Goal: Task Accomplishment & Management: Manage account settings

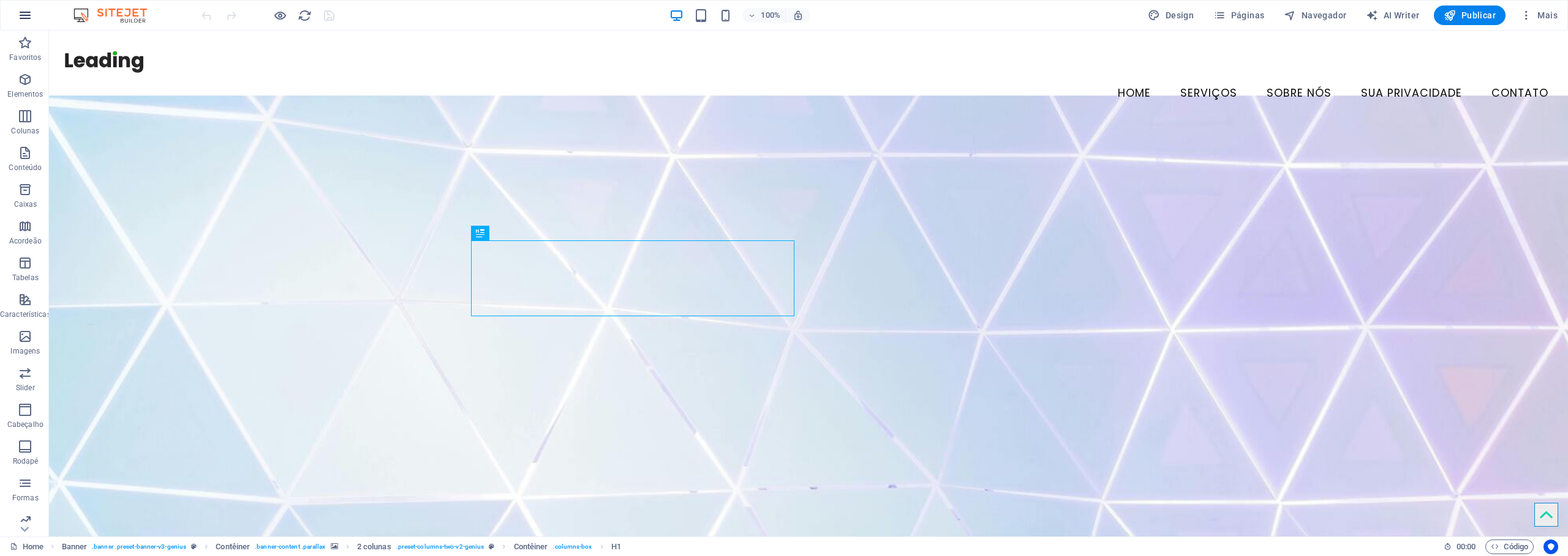
click at [29, 16] on icon "button" at bounding box center [24, 15] width 14 height 14
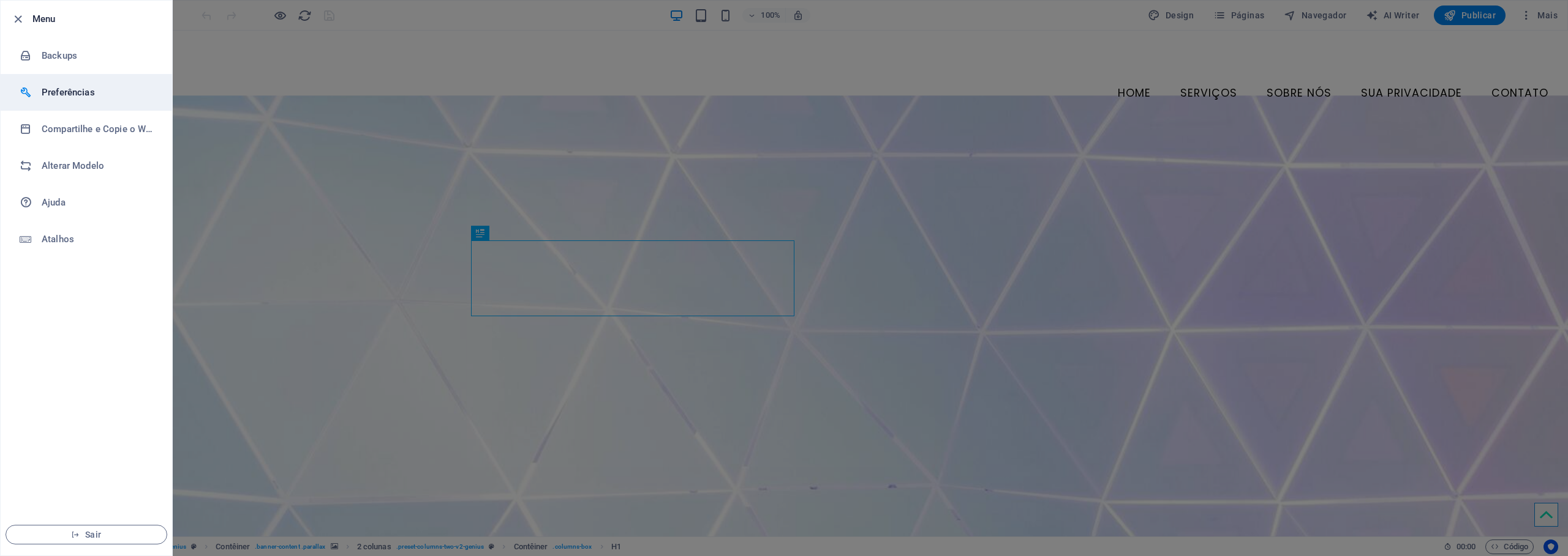
click at [71, 88] on h6 "Preferências" at bounding box center [98, 92] width 113 height 14
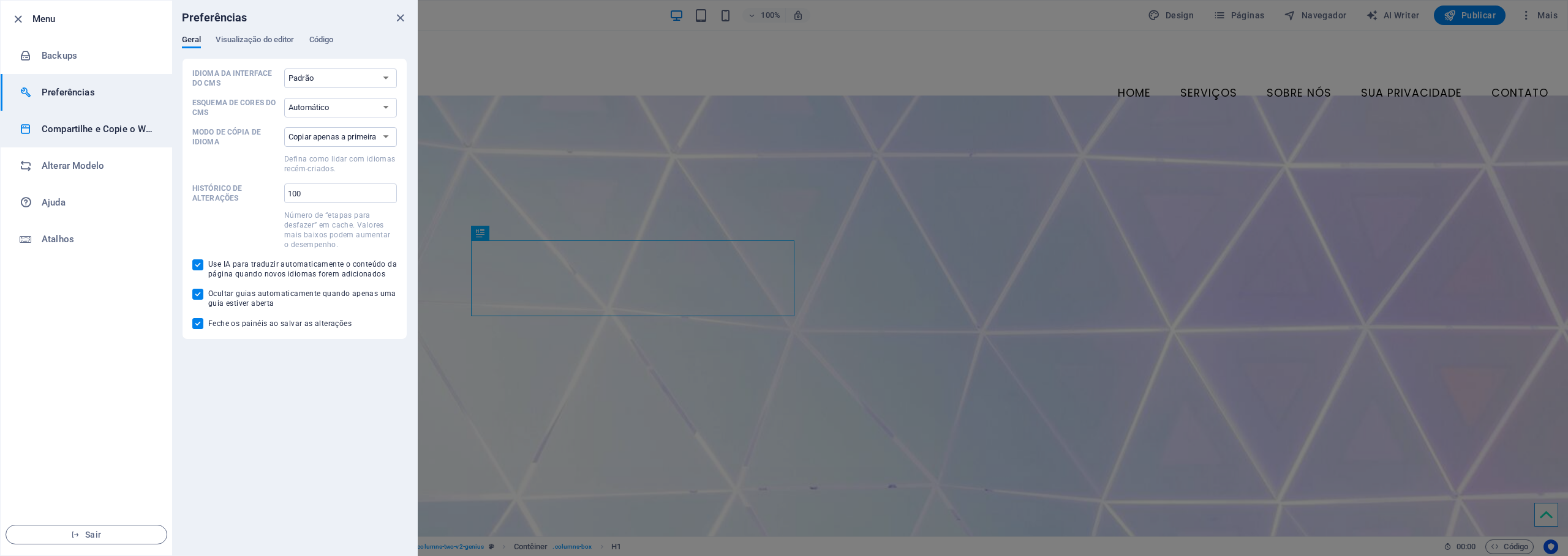
click at [103, 133] on h6 "Compartilhe e Copie o Website" at bounding box center [98, 129] width 113 height 14
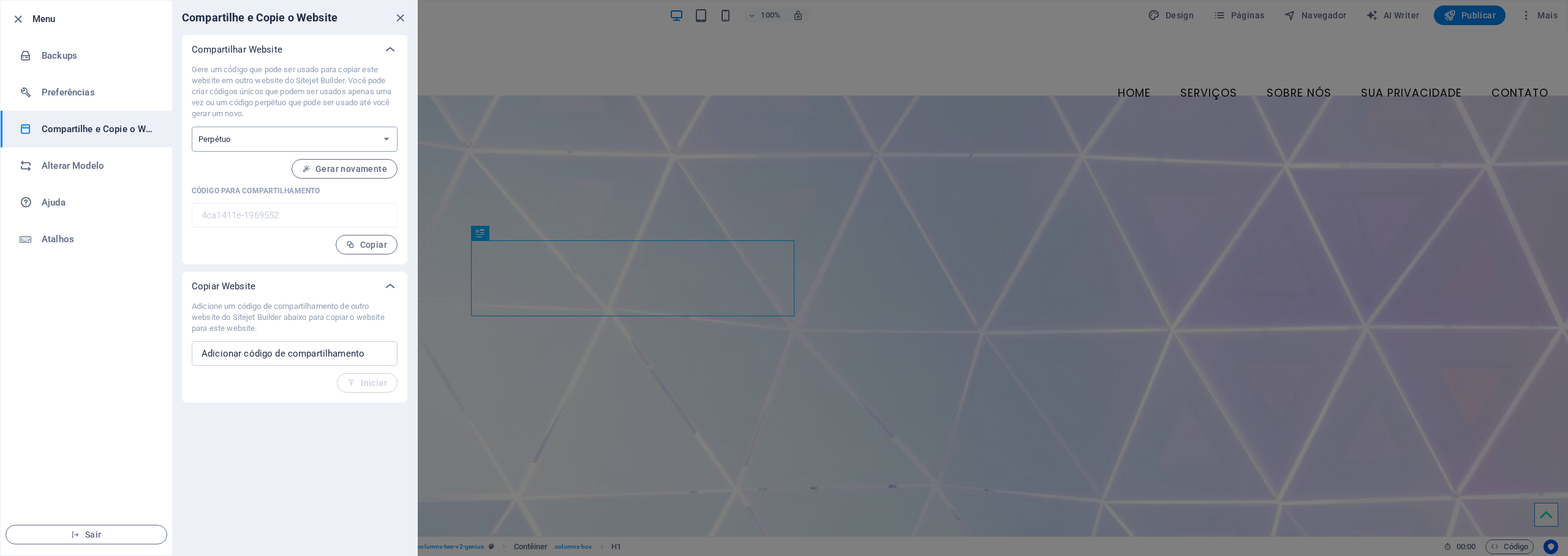
click at [384, 135] on select "Uma vez Perpétuo" at bounding box center [294, 139] width 206 height 25
click at [403, 15] on icon "close" at bounding box center [400, 18] width 14 height 14
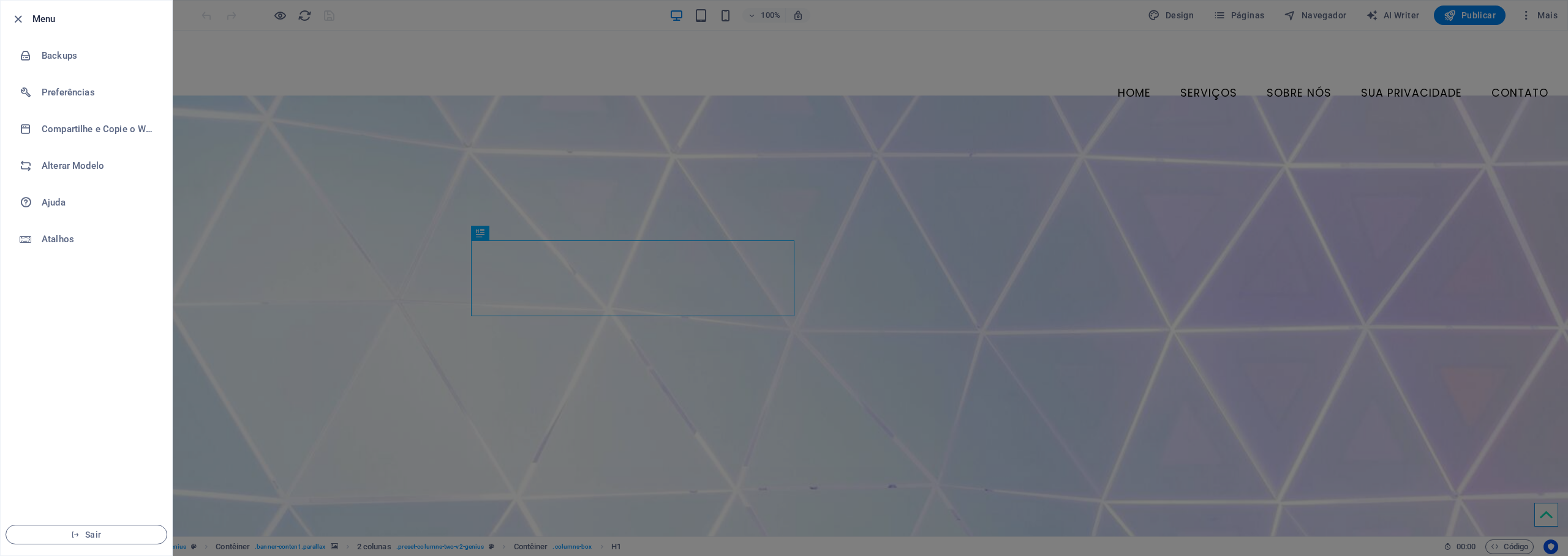
click at [67, 24] on h6 "Menu" at bounding box center [97, 19] width 130 height 14
click at [70, 87] on h6 "Preferências" at bounding box center [98, 92] width 113 height 14
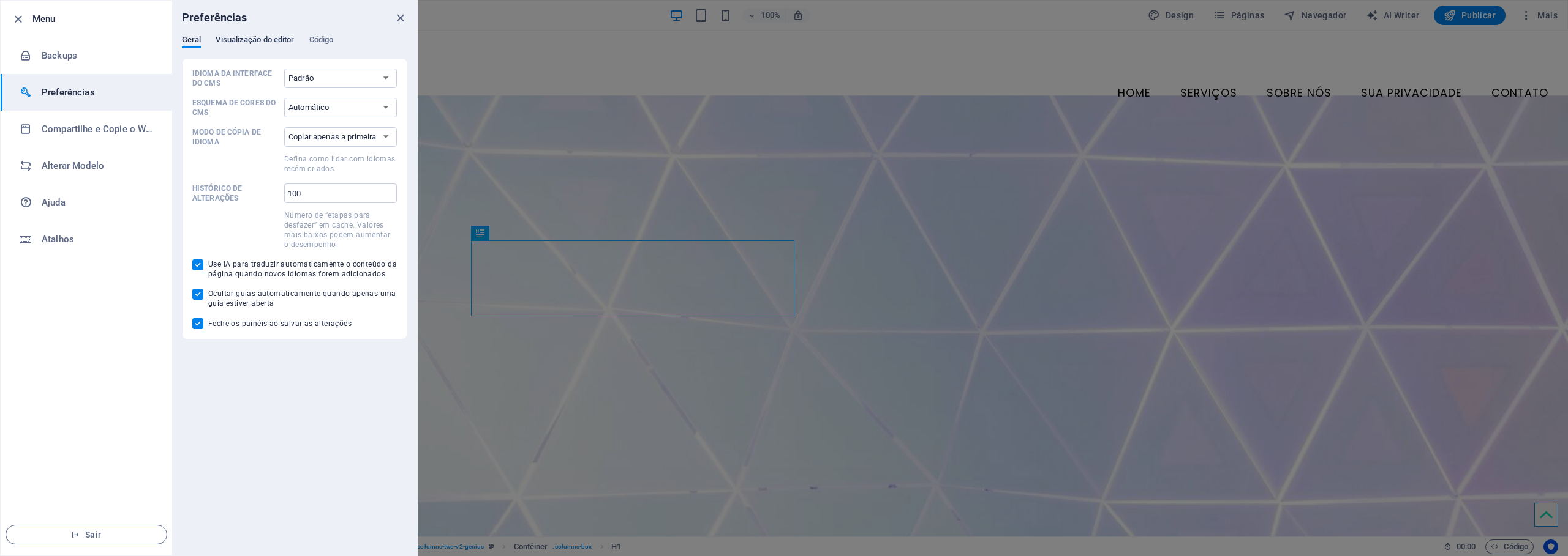
click at [240, 38] on span "Visualização do editor" at bounding box center [254, 41] width 78 height 17
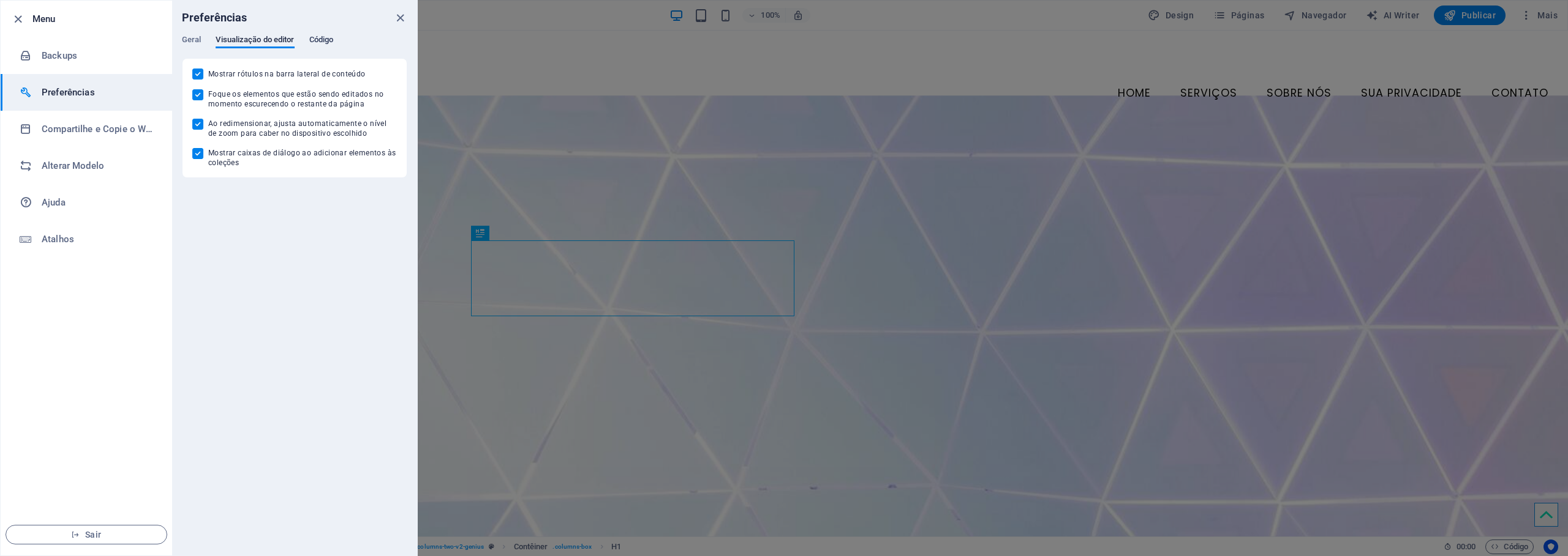
click at [330, 43] on span "Código" at bounding box center [321, 41] width 24 height 17
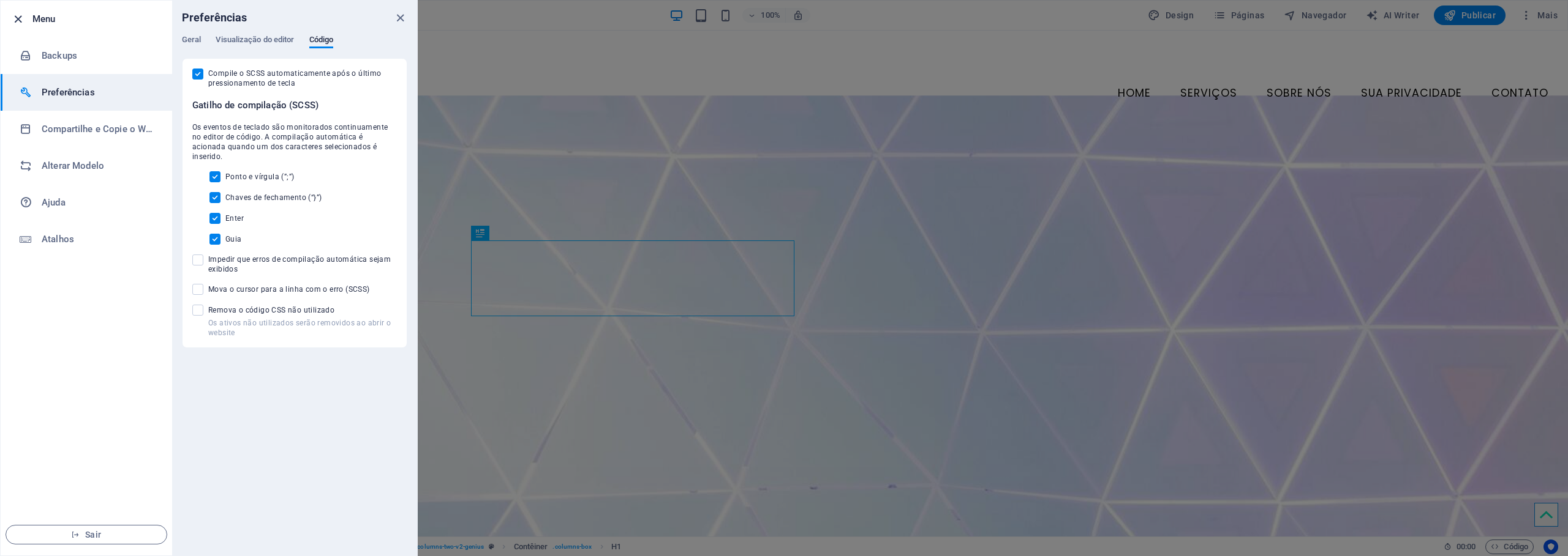
click at [20, 21] on icon "button" at bounding box center [18, 19] width 14 height 14
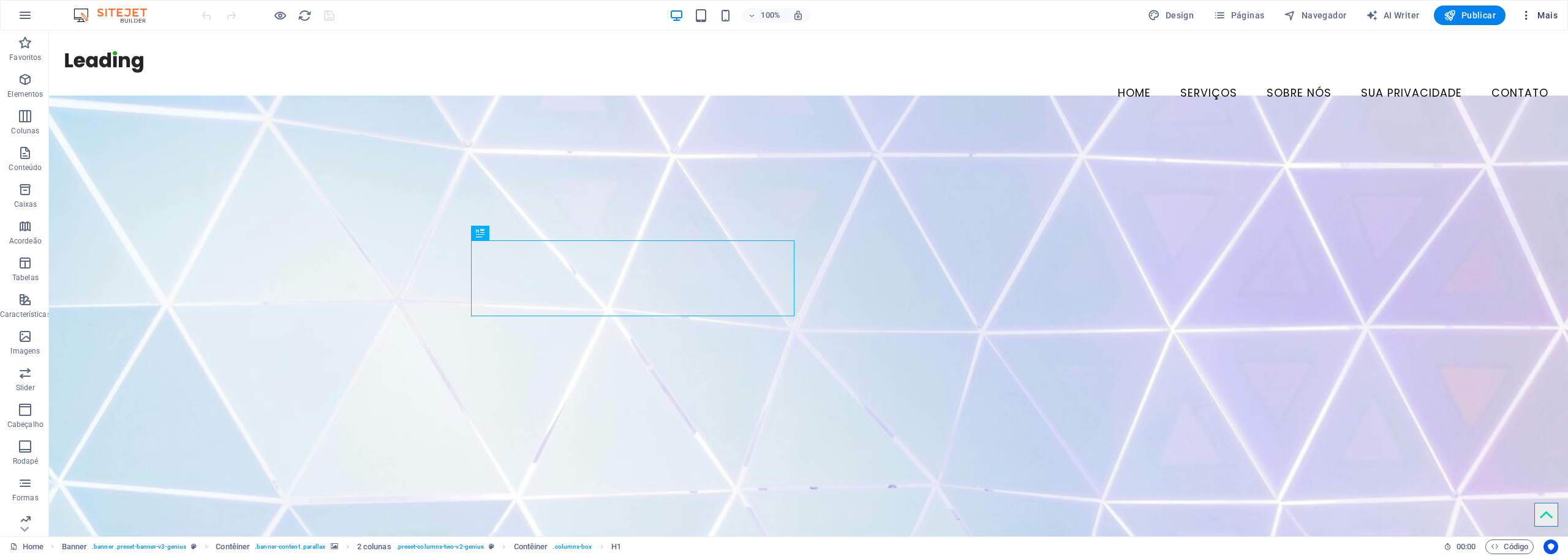
click at [1536, 15] on span "Mais" at bounding box center [1539, 16] width 38 height 13
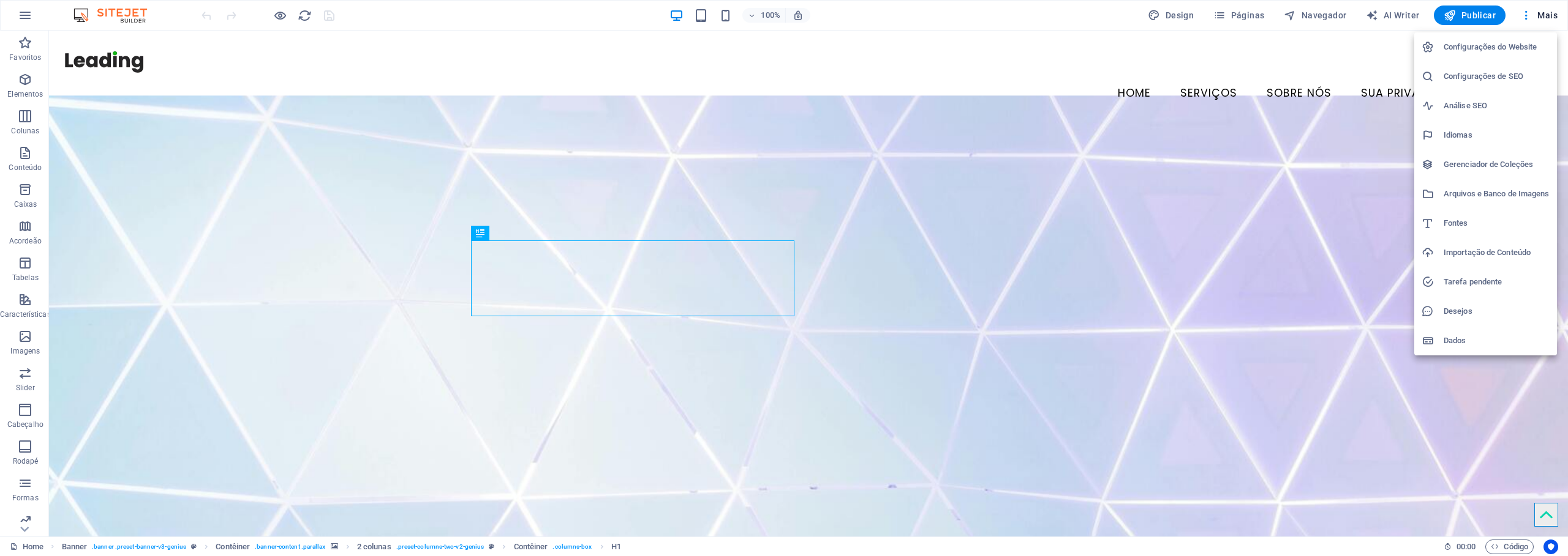
click at [1513, 54] on h6 "Configurações do Website" at bounding box center [1496, 47] width 106 height 14
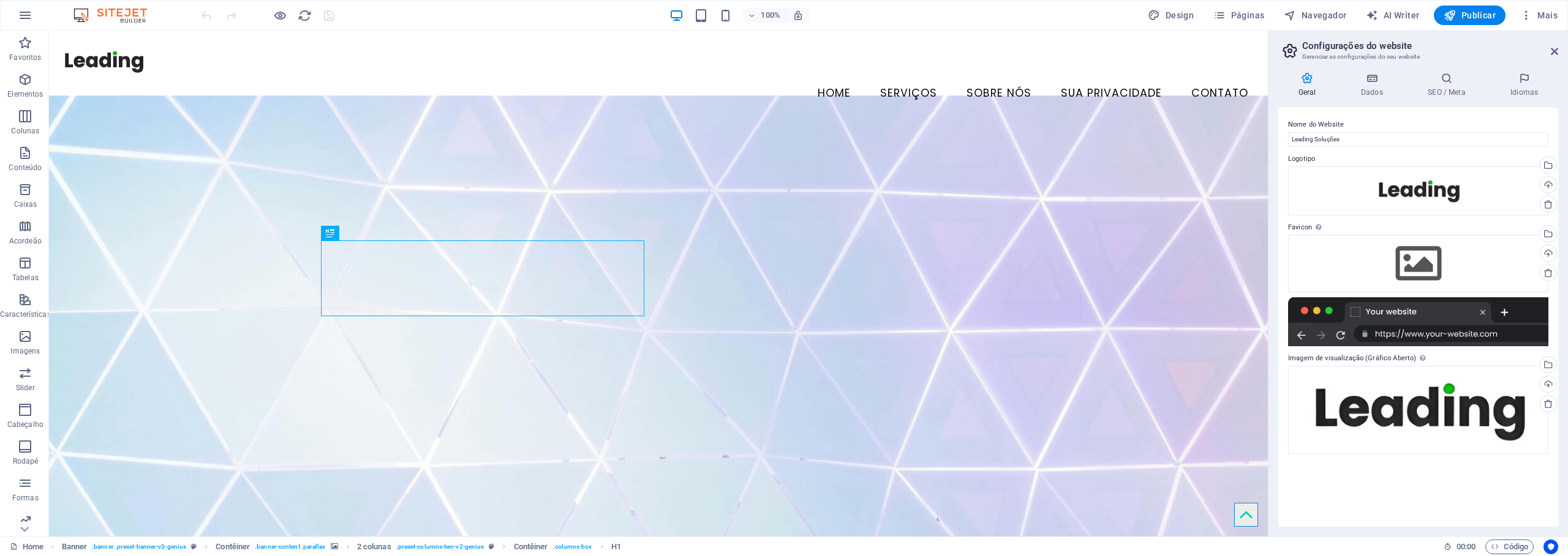
click at [1357, 311] on div at bounding box center [1418, 322] width 260 height 49
click at [1427, 269] on div "Arraste os arquivos aqui, clique para escolher os arquivos ou selecione os arqu…" at bounding box center [1418, 264] width 260 height 58
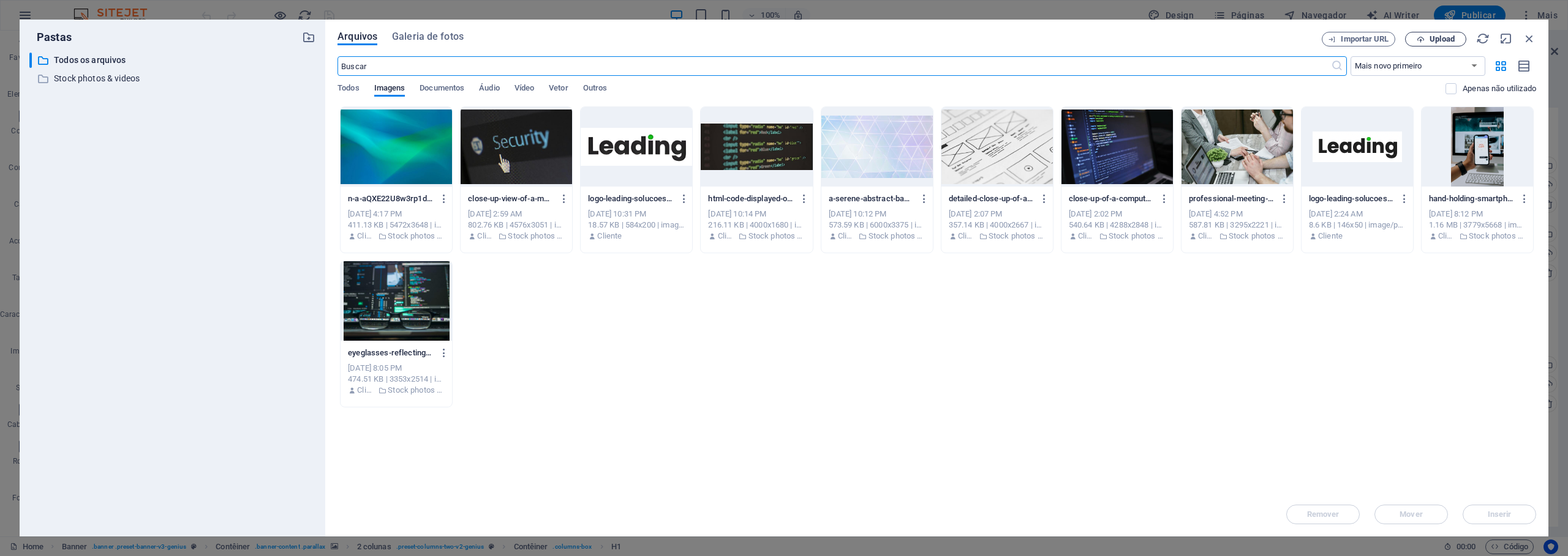
click at [1423, 43] on button "Upload" at bounding box center [1436, 39] width 61 height 14
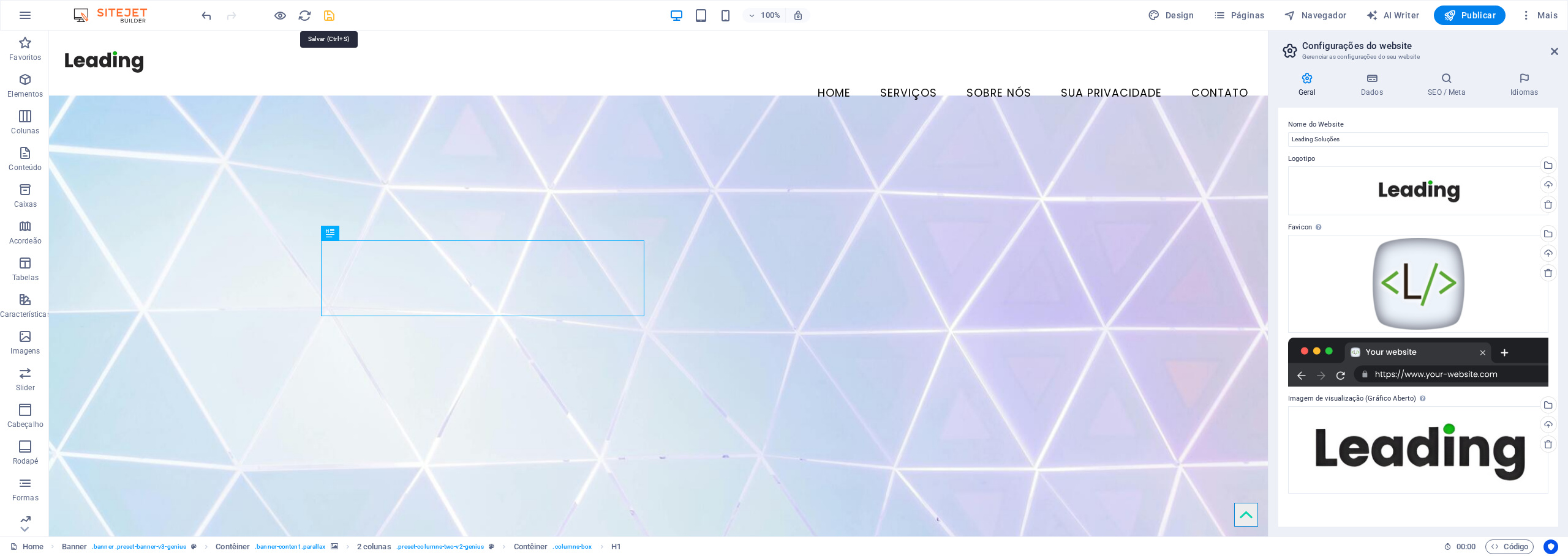
click at [329, 15] on icon "save" at bounding box center [329, 16] width 14 height 14
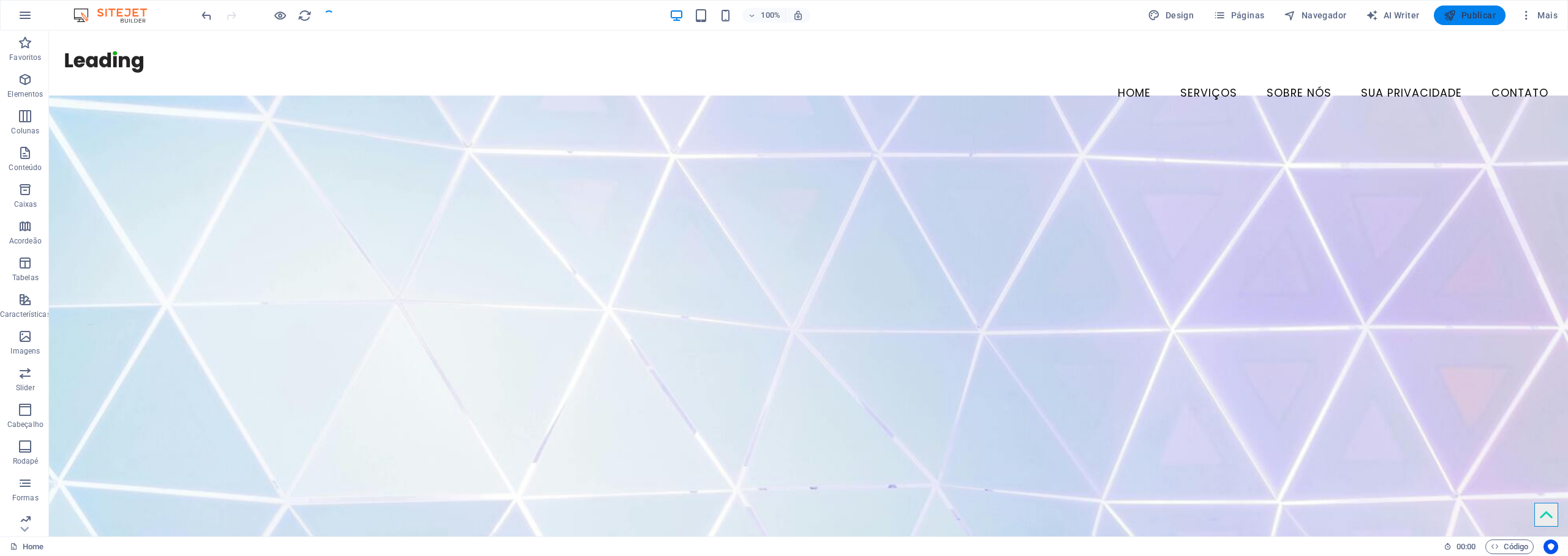
click at [1483, 17] on span "Publicar" at bounding box center [1469, 16] width 52 height 13
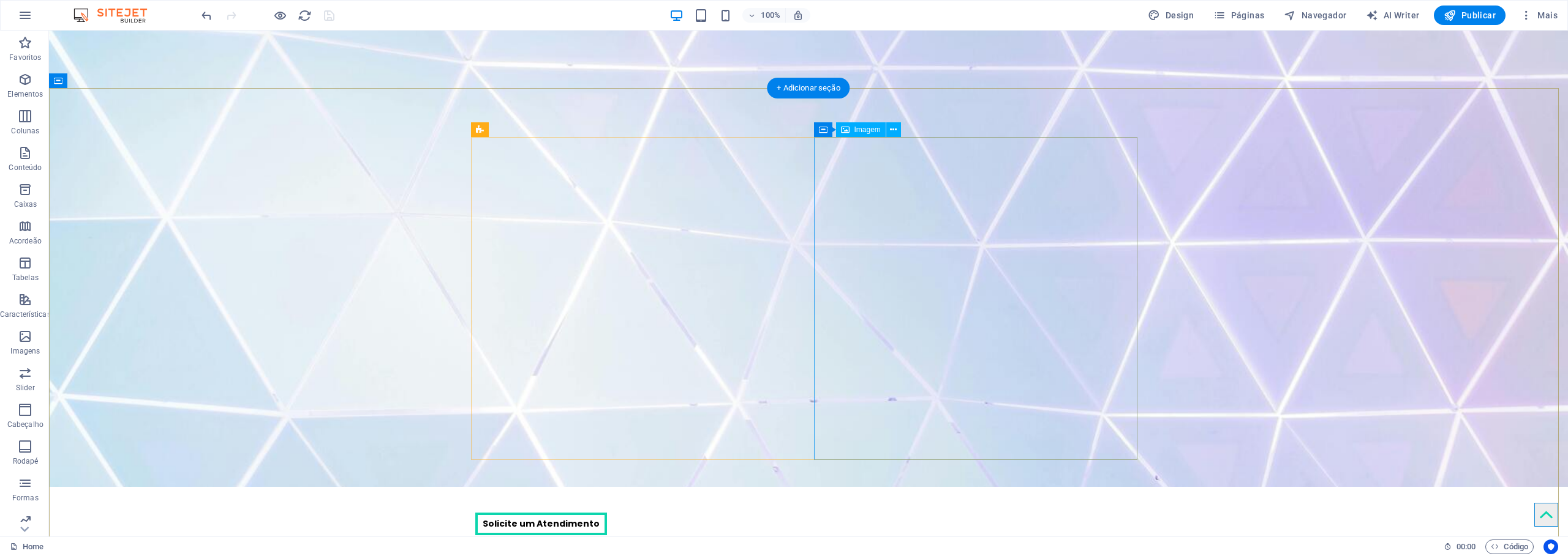
scroll to position [421, 0]
